Goal: Task Accomplishment & Management: Manage account settings

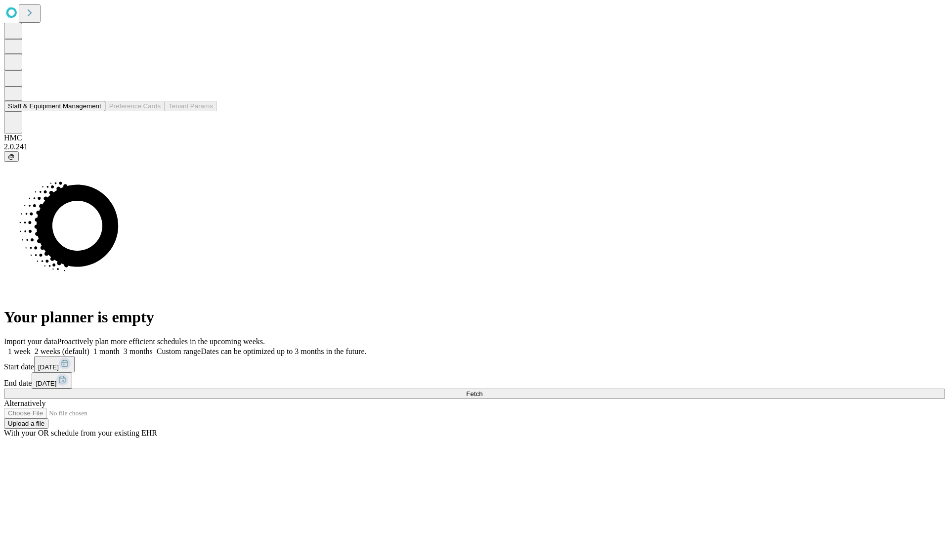
click at [92, 111] on button "Staff & Equipment Management" at bounding box center [54, 106] width 101 height 10
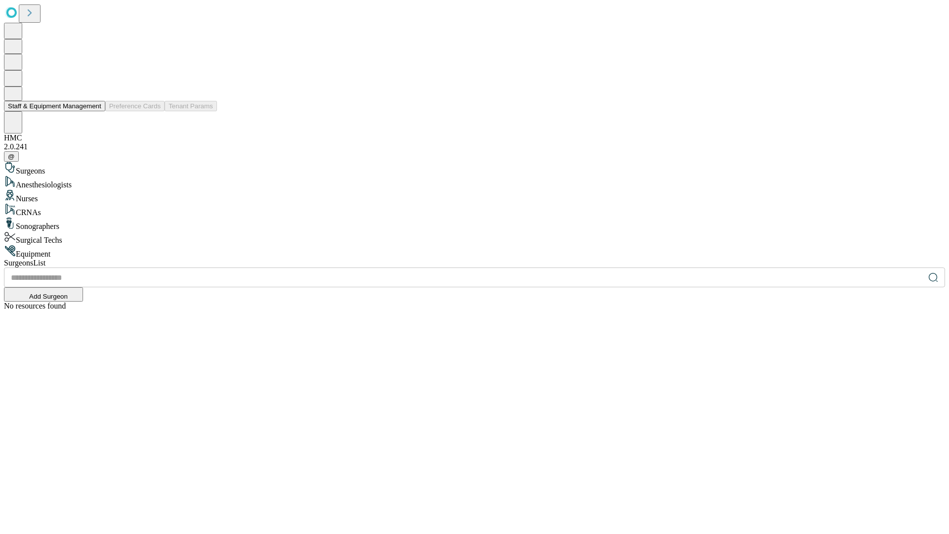
click at [94, 111] on button "Staff & Equipment Management" at bounding box center [54, 106] width 101 height 10
